Goal: Information Seeking & Learning: Learn about a topic

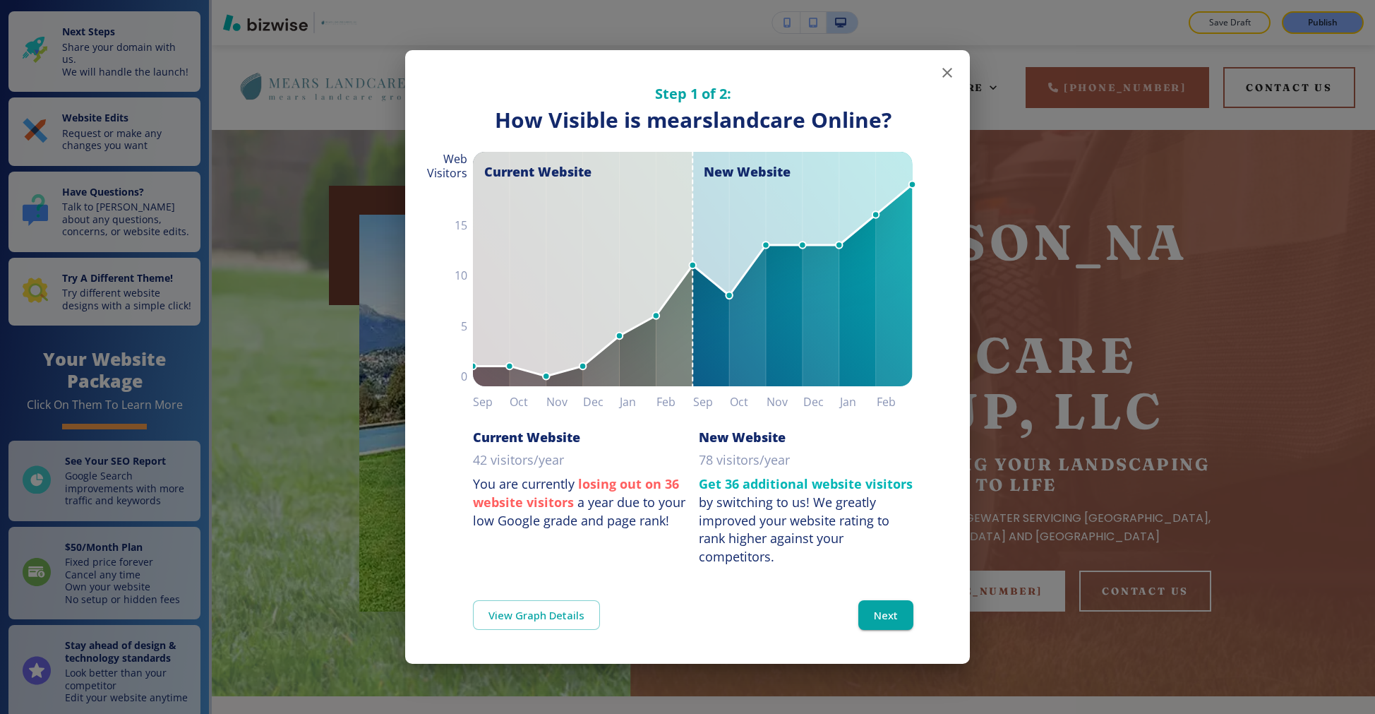
click at [947, 74] on icon "button" at bounding box center [947, 72] width 17 height 17
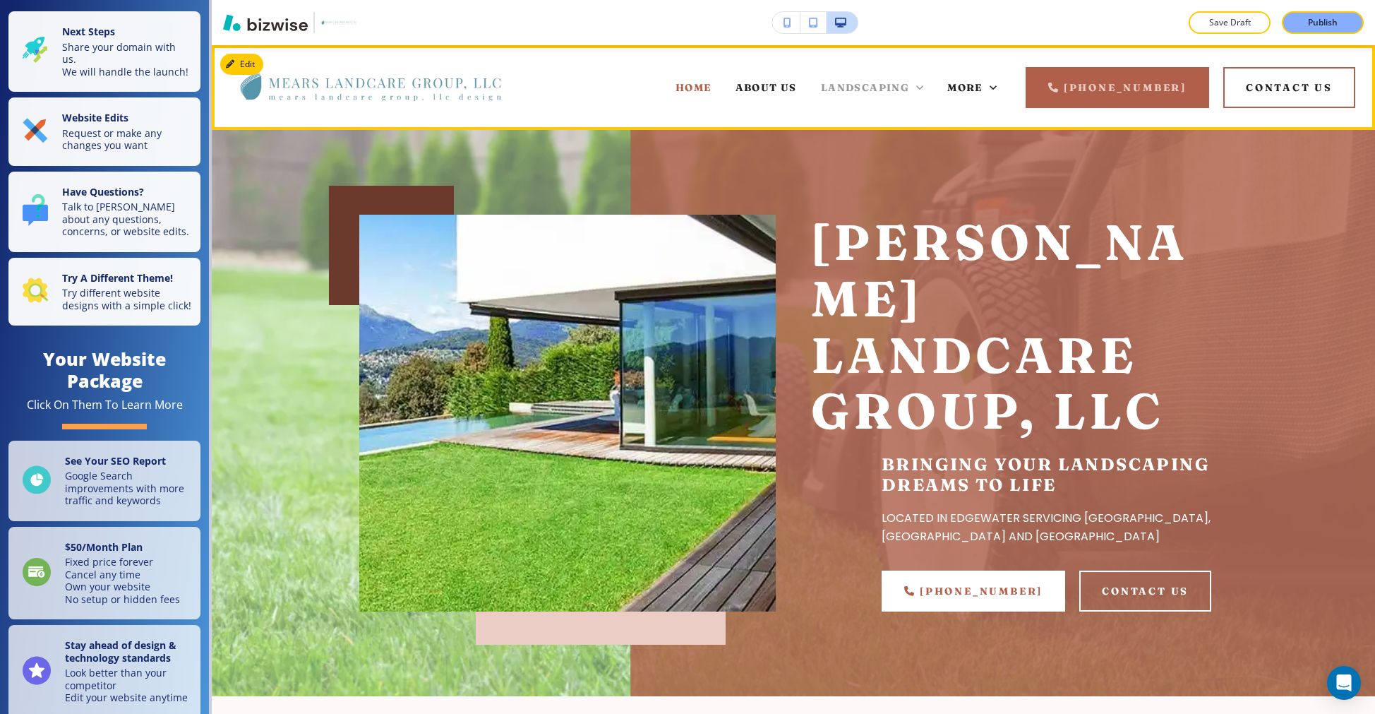
click at [872, 88] on span "LANDSCAPING" at bounding box center [865, 87] width 88 height 13
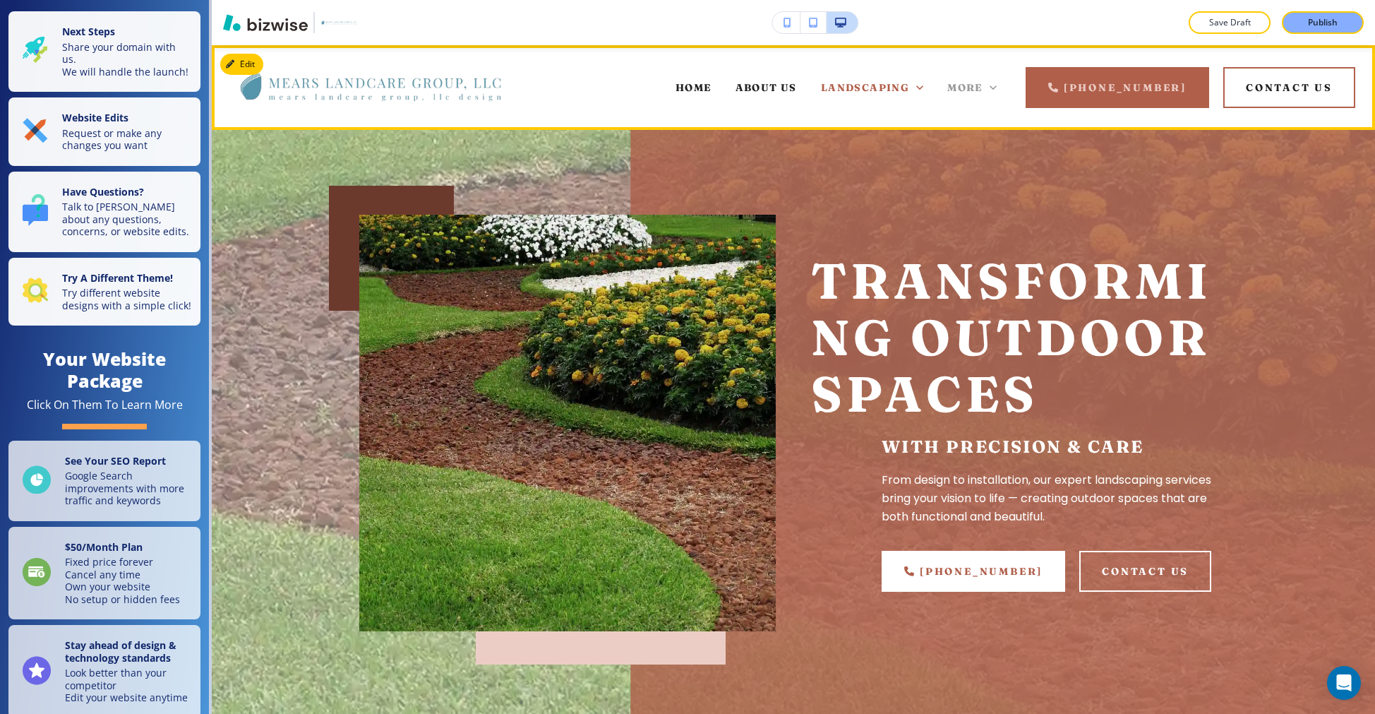
click at [962, 80] on div "More" at bounding box center [971, 87] width 49 height 14
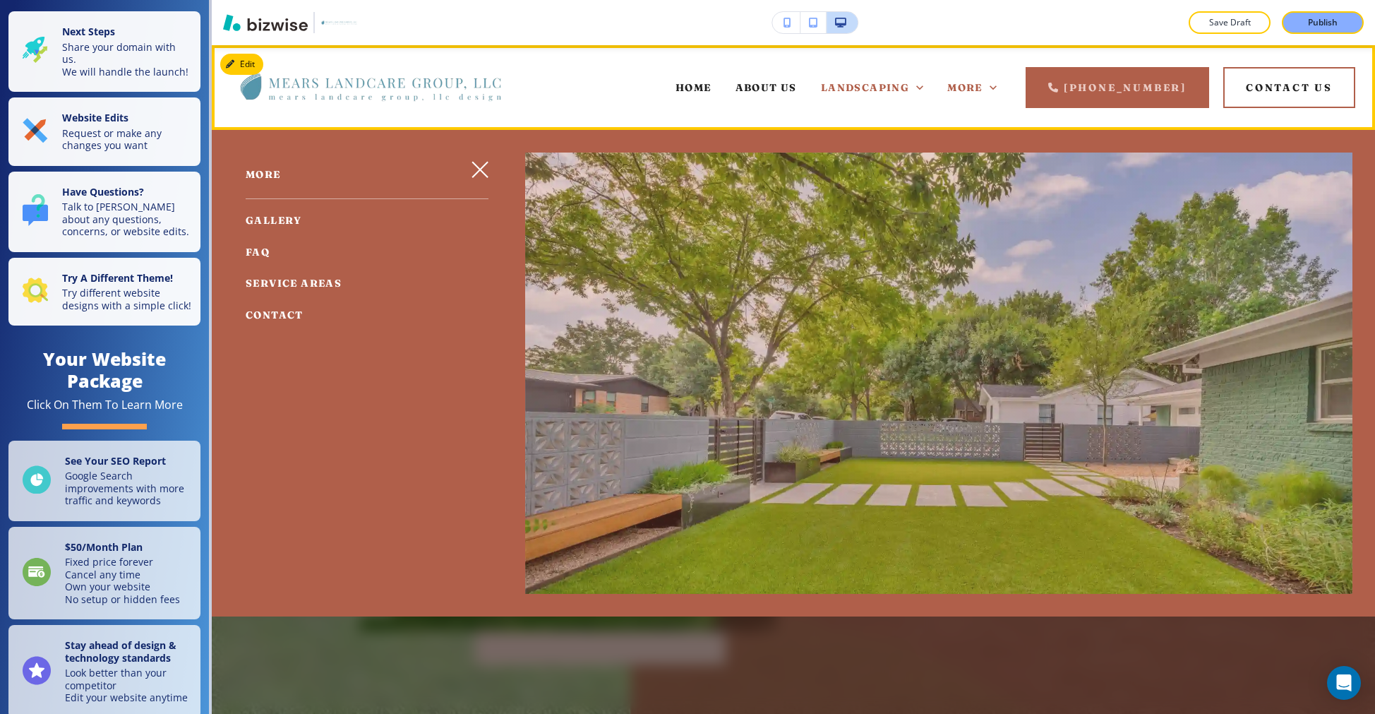
click at [688, 97] on div "HOME" at bounding box center [694, 87] width 60 height 56
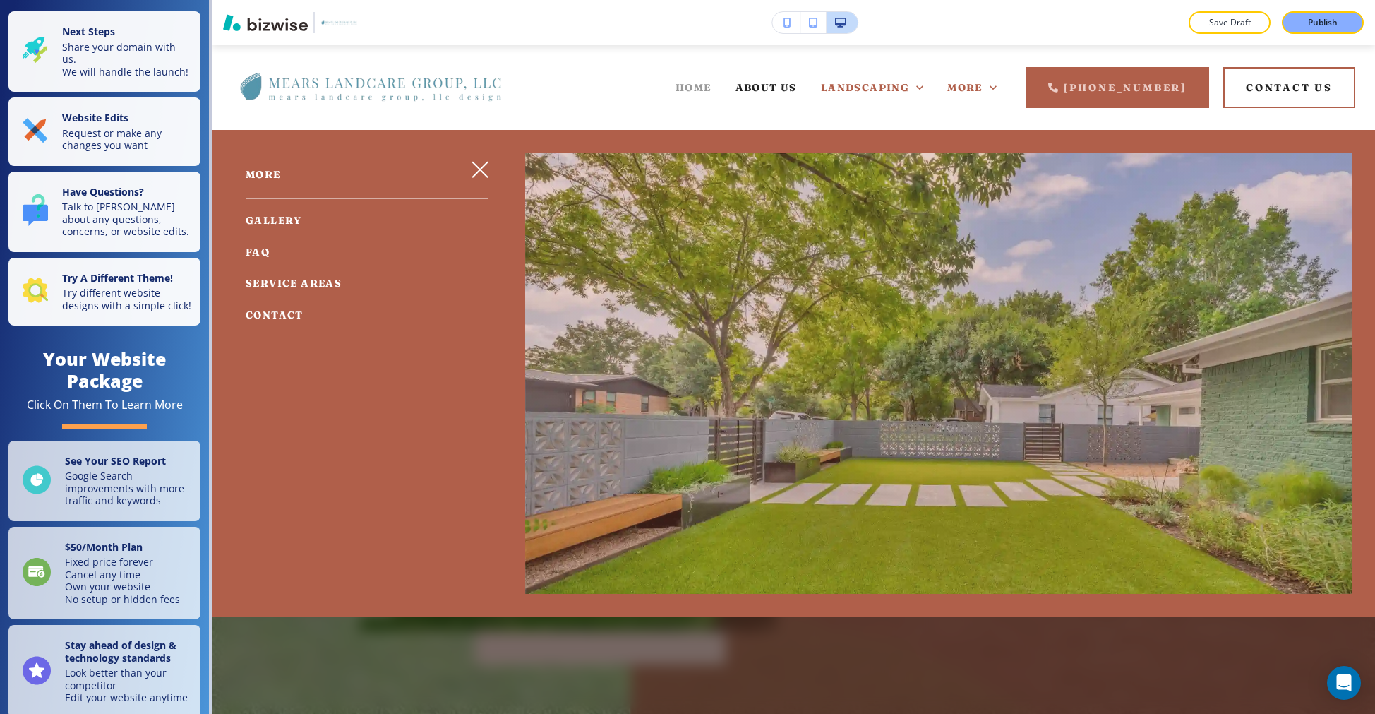
click at [691, 92] on span "HOME" at bounding box center [694, 87] width 36 height 13
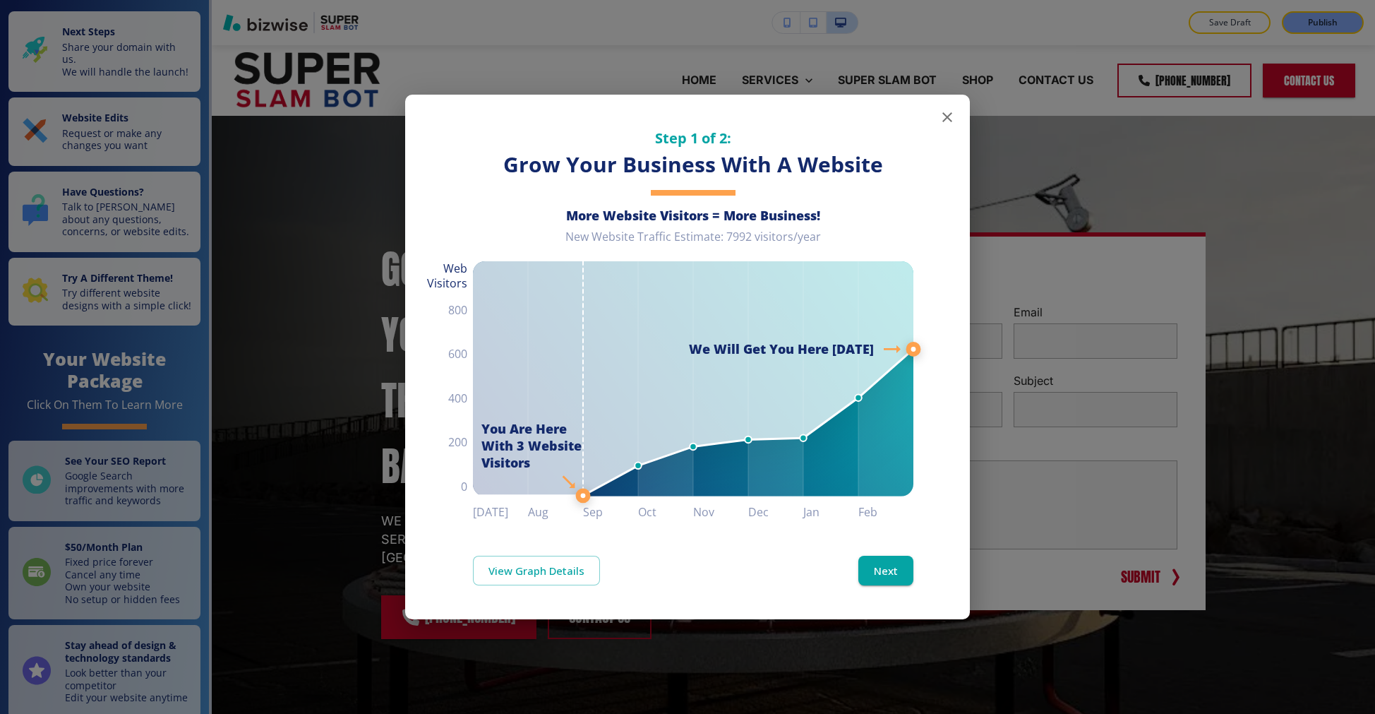
click at [947, 118] on icon "button" at bounding box center [947, 117] width 17 height 17
click at [947, 113] on icon "button" at bounding box center [947, 117] width 17 height 17
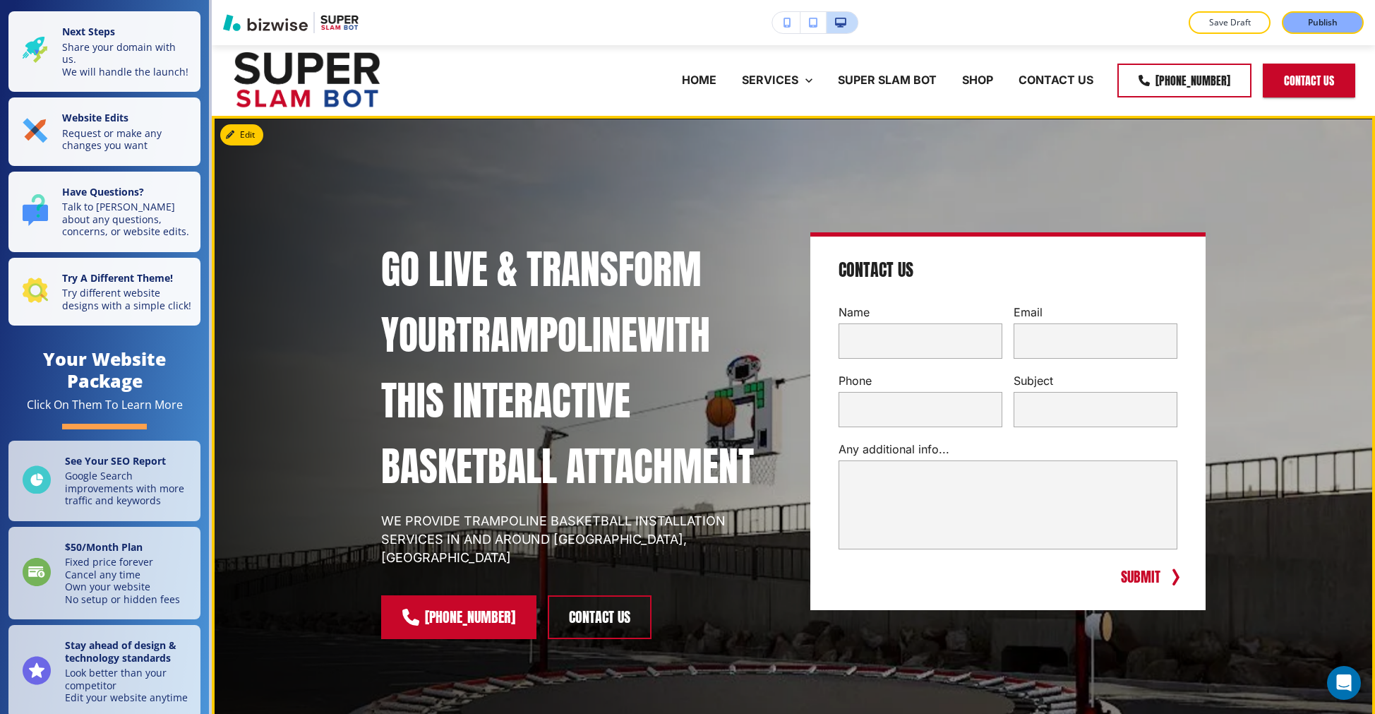
scroll to position [898, 0]
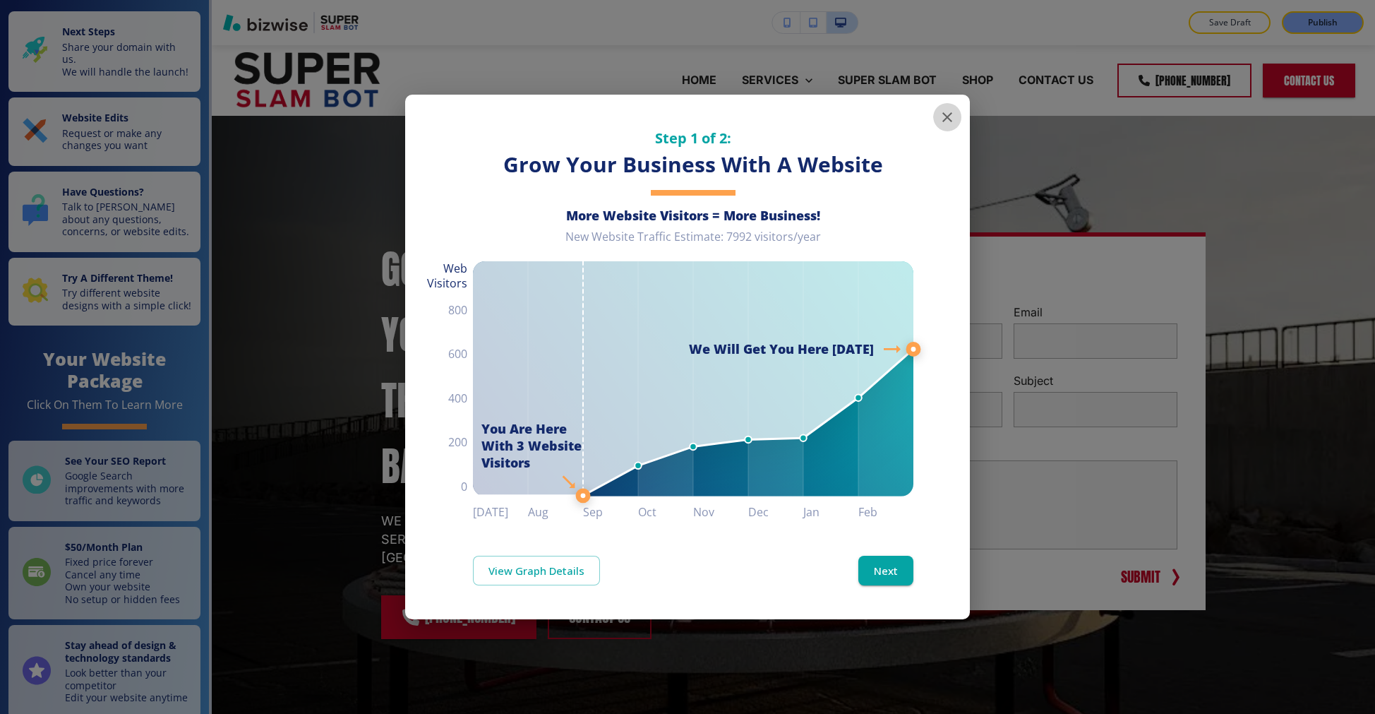
click at [952, 109] on icon "button" at bounding box center [947, 117] width 17 height 17
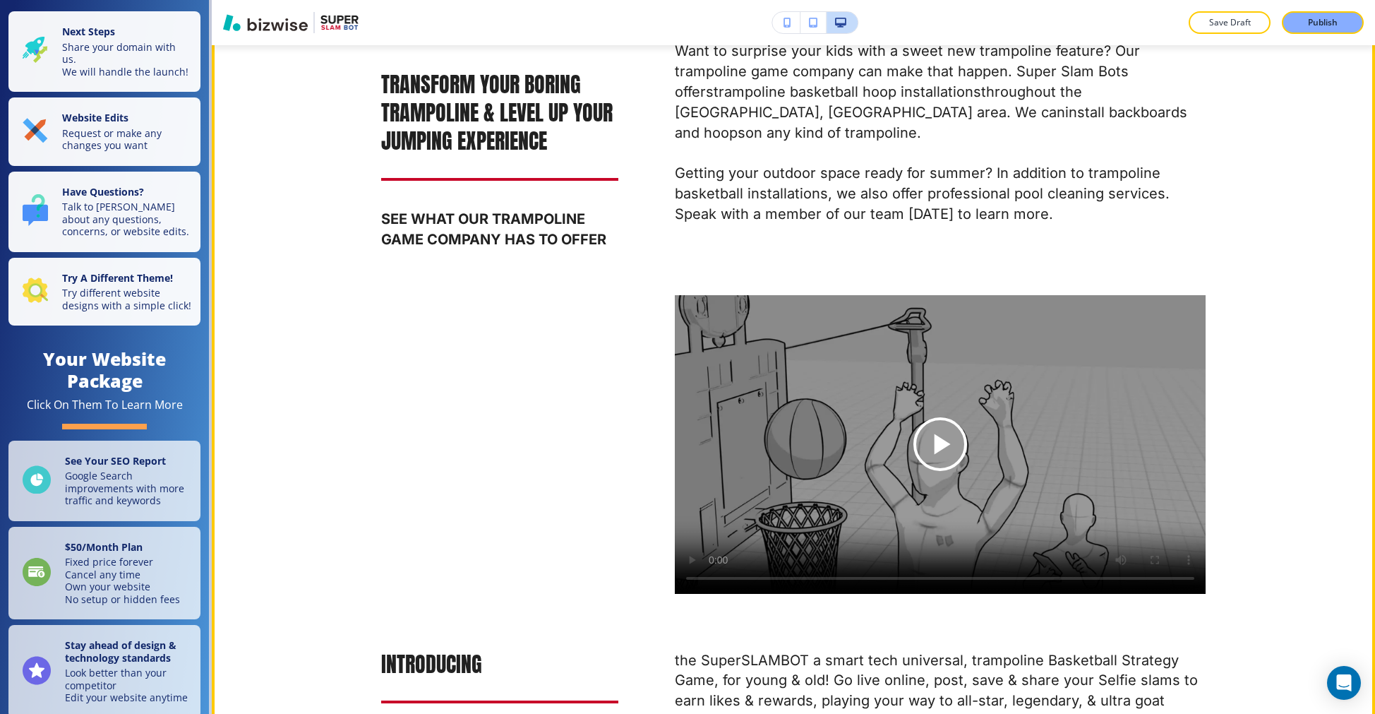
scroll to position [908, 0]
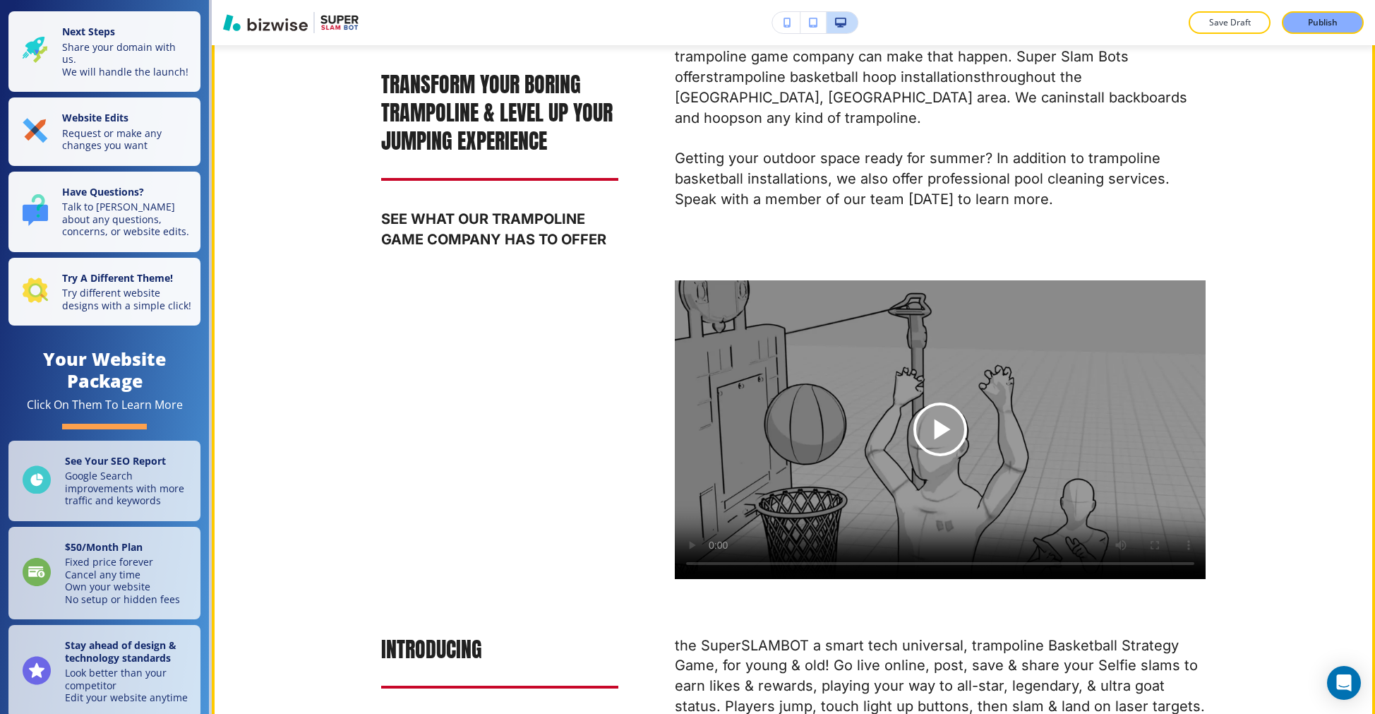
click at [1243, 446] on div "TRANSFORM YOUR BORING TRAMPOLINE & LEVEL UP YOUR JUMPING EXPERIENCE SEE WHAT OU…" at bounding box center [793, 569] width 1163 height 1266
click at [1115, 503] on div "Play button for video with title: undefined" at bounding box center [940, 429] width 531 height 299
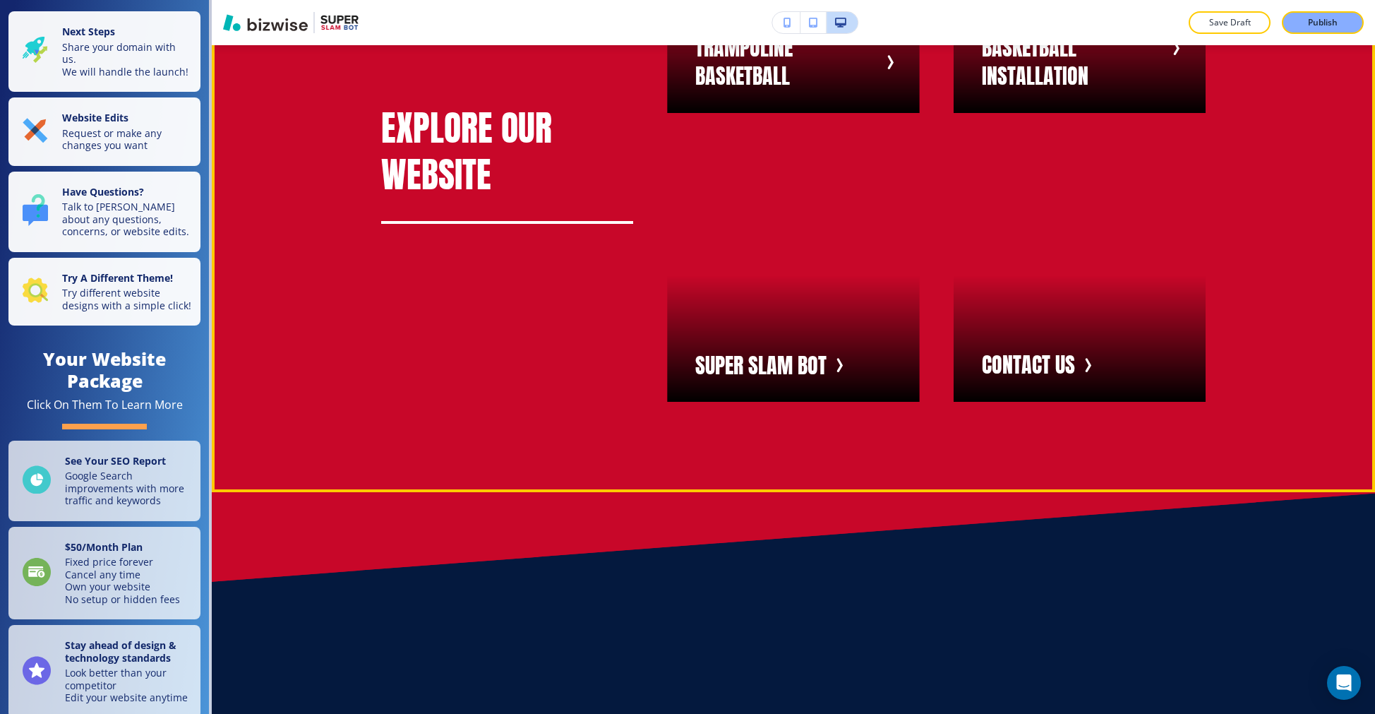
scroll to position [2410, 0]
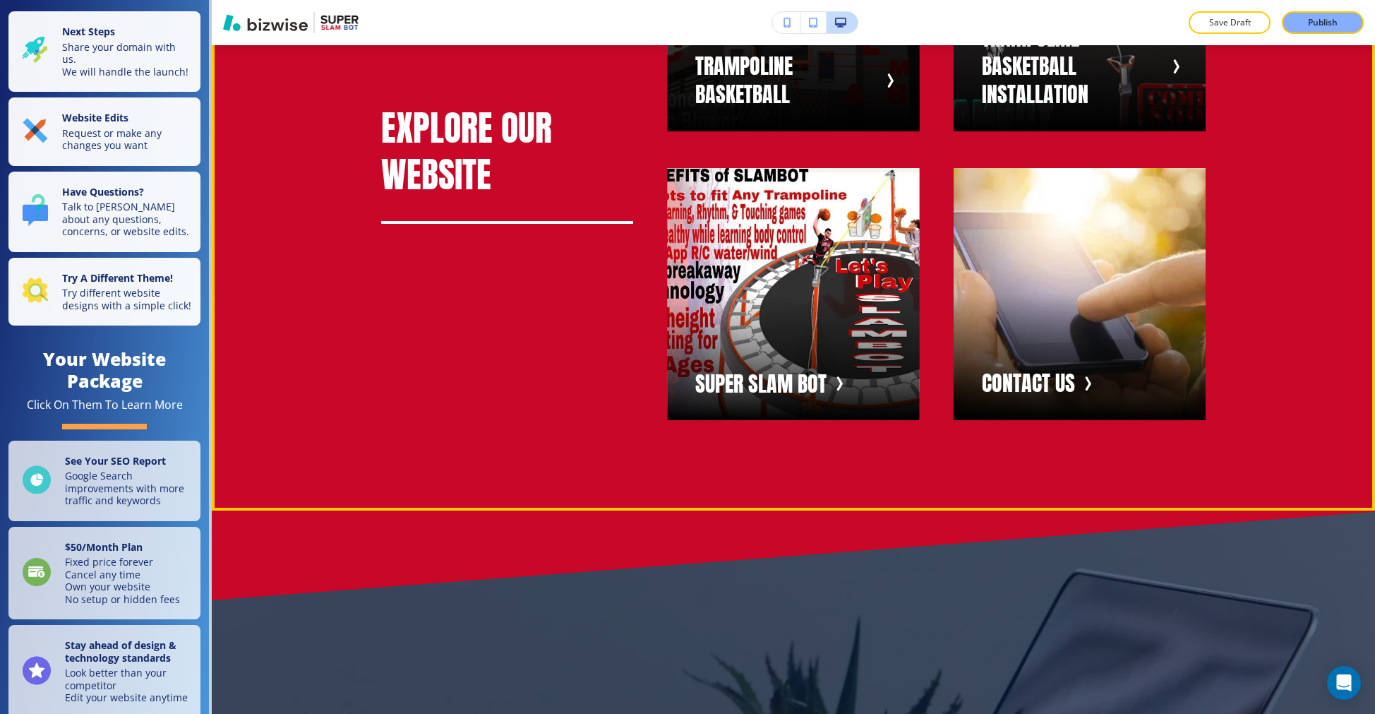
click at [810, 131] on div "button" at bounding box center [793, 5] width 252 height 252
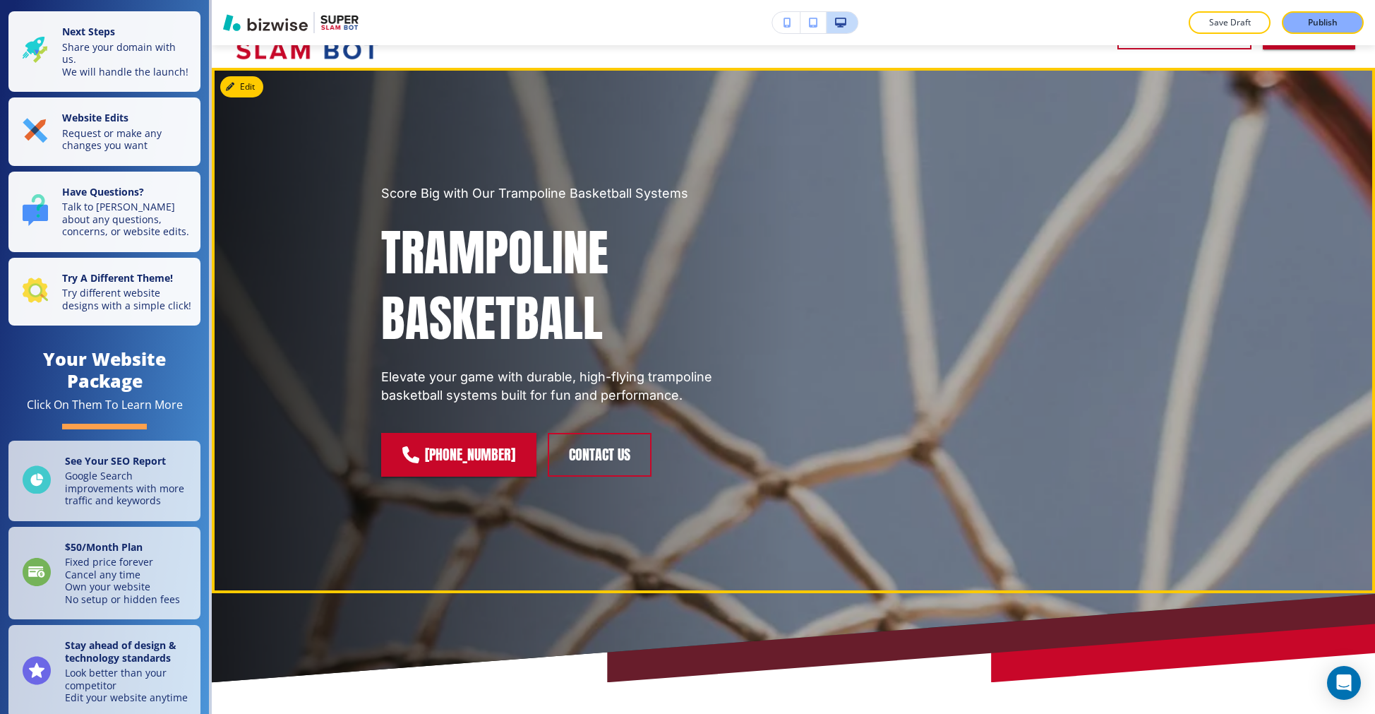
scroll to position [0, 0]
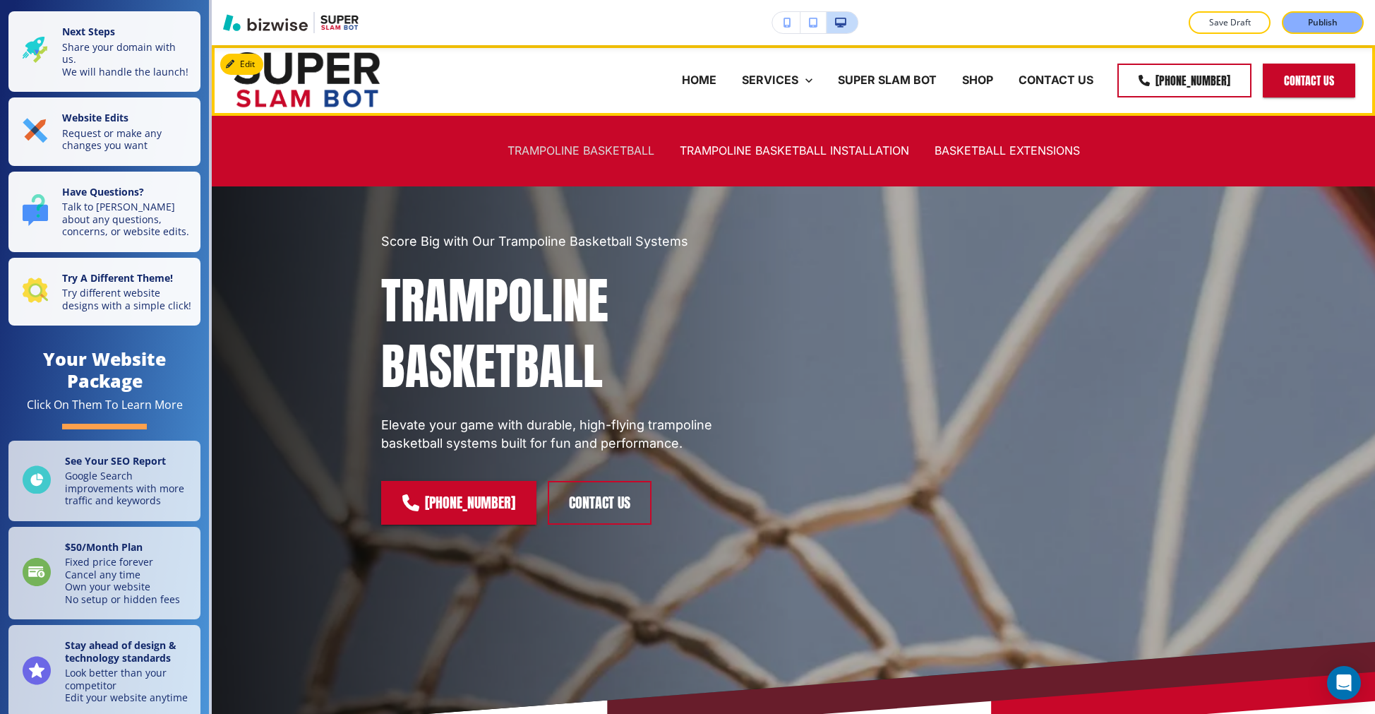
click at [623, 151] on p "TRAMPOLINE BASKETBALL" at bounding box center [581, 151] width 147 height 16
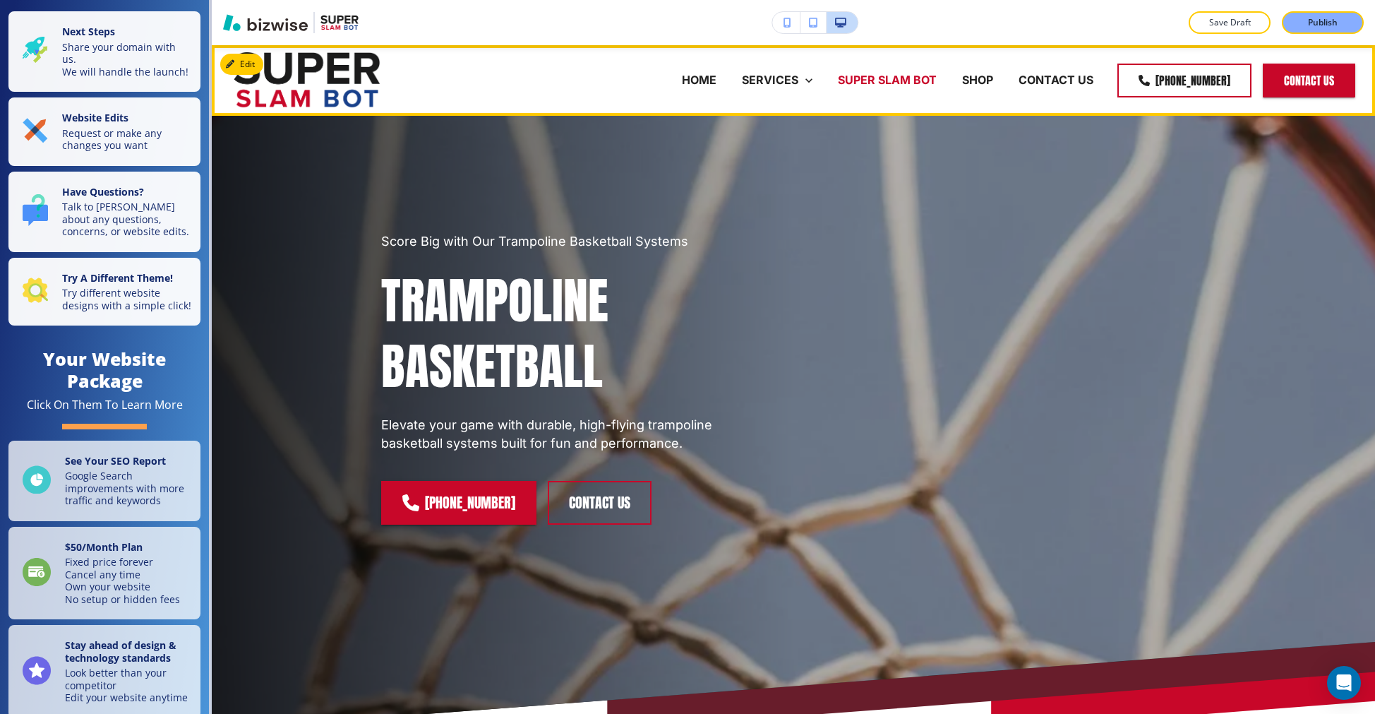
click at [890, 81] on p "SUPER SLAM BOT" at bounding box center [887, 80] width 99 height 16
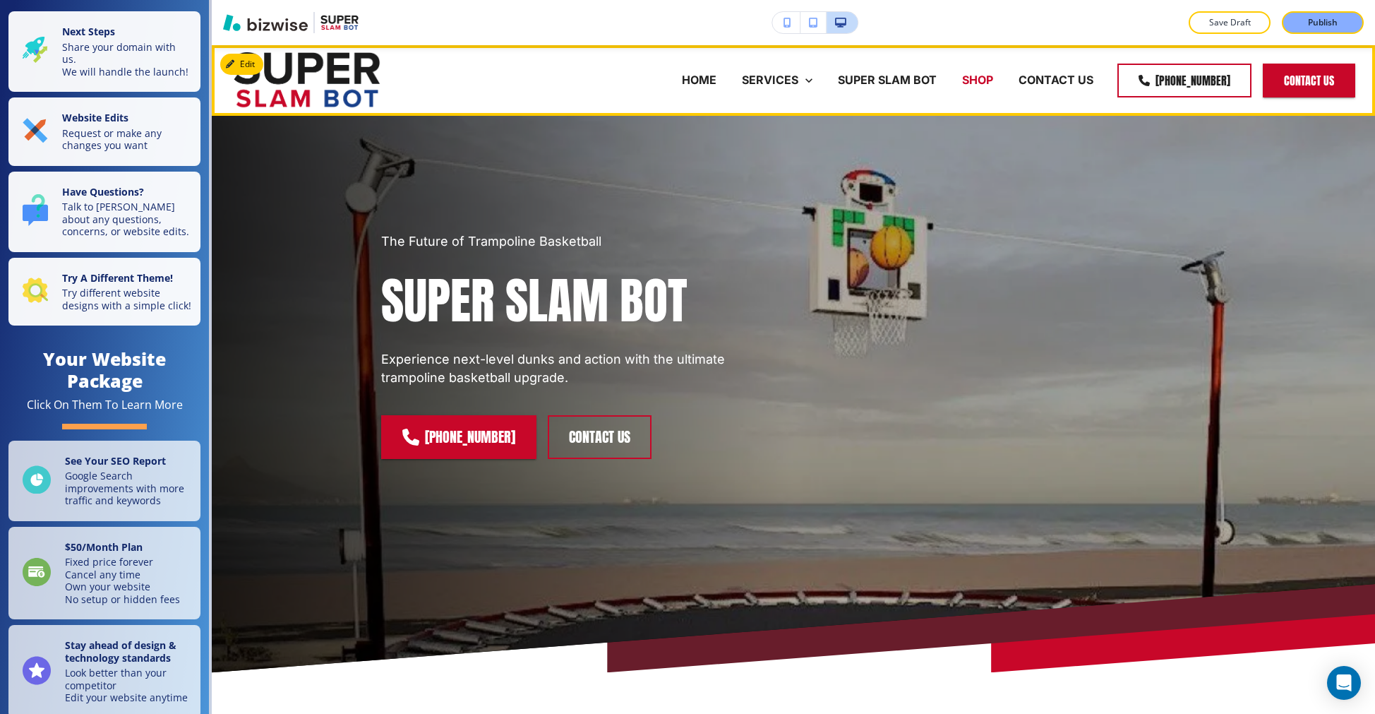
click at [982, 80] on p "SHOP" at bounding box center [977, 80] width 31 height 16
